Goal: Task Accomplishment & Management: Manage account settings

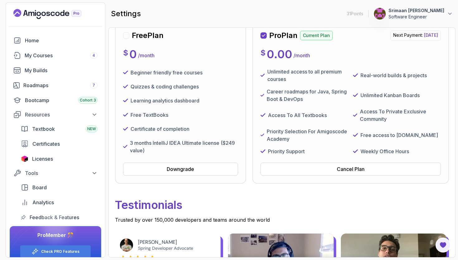
scroll to position [72, 0]
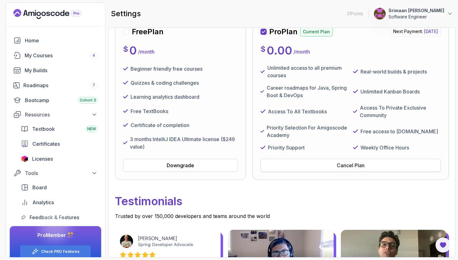
click at [320, 161] on button "Cancel Plan" at bounding box center [350, 165] width 180 height 13
click at [335, 171] on button "Cancel Plan" at bounding box center [350, 165] width 180 height 13
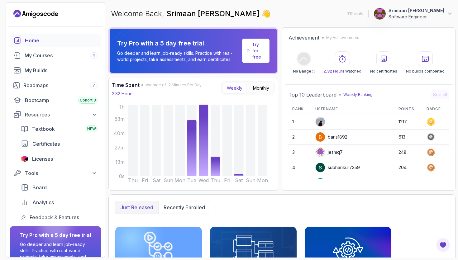
click at [404, 21] on div "Welcome Back, [PERSON_NAME] 👋 31 Points 1 [PERSON_NAME] Software Engineer" at bounding box center [281, 13] width 347 height 22
click at [411, 15] on p "Software Engineer" at bounding box center [416, 17] width 56 height 6
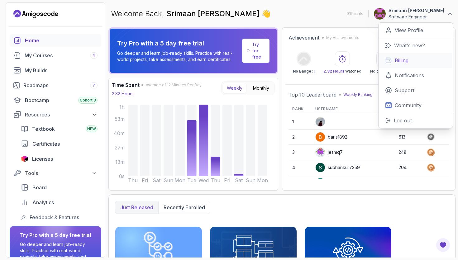
click at [402, 58] on p "Billing" at bounding box center [401, 60] width 14 height 7
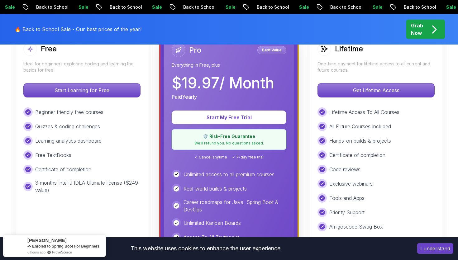
scroll to position [180, 0]
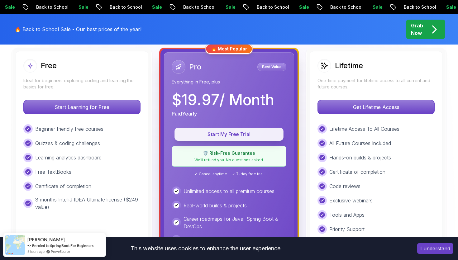
click at [274, 131] on p "Start My Free Trial" at bounding box center [229, 134] width 95 height 7
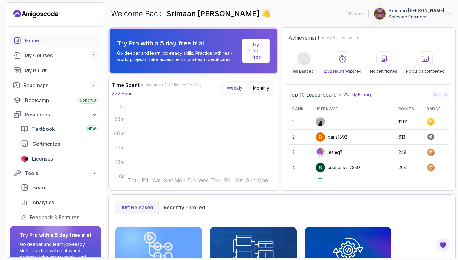
click at [403, 20] on div "Welcome Back, [PERSON_NAME] 👋 31 Points 1 [PERSON_NAME] Software Engineer" at bounding box center [281, 13] width 347 height 22
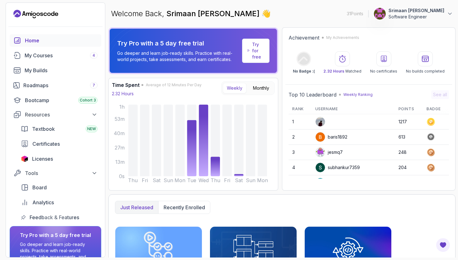
click at [407, 14] on p "Software Engineer" at bounding box center [416, 17] width 56 height 6
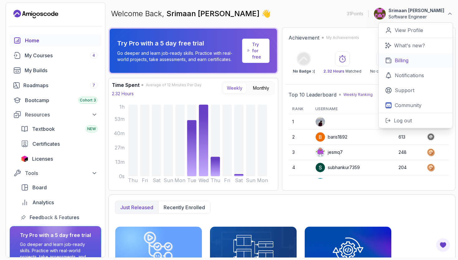
click at [411, 61] on link "Billing" at bounding box center [415, 60] width 74 height 15
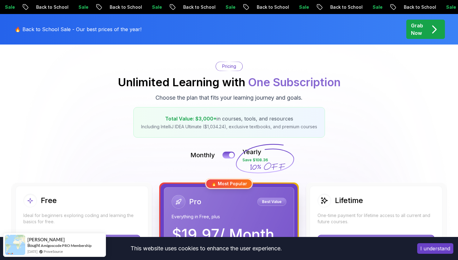
scroll to position [138, 0]
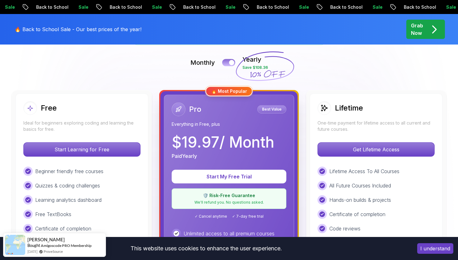
click at [229, 65] on button at bounding box center [228, 62] width 13 height 7
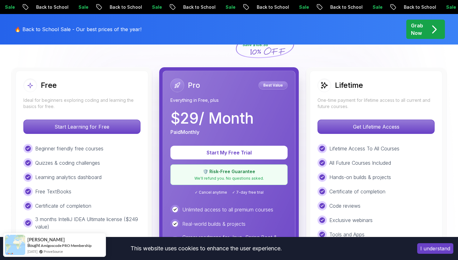
scroll to position [165, 0]
